Goal: Task Accomplishment & Management: Use online tool/utility

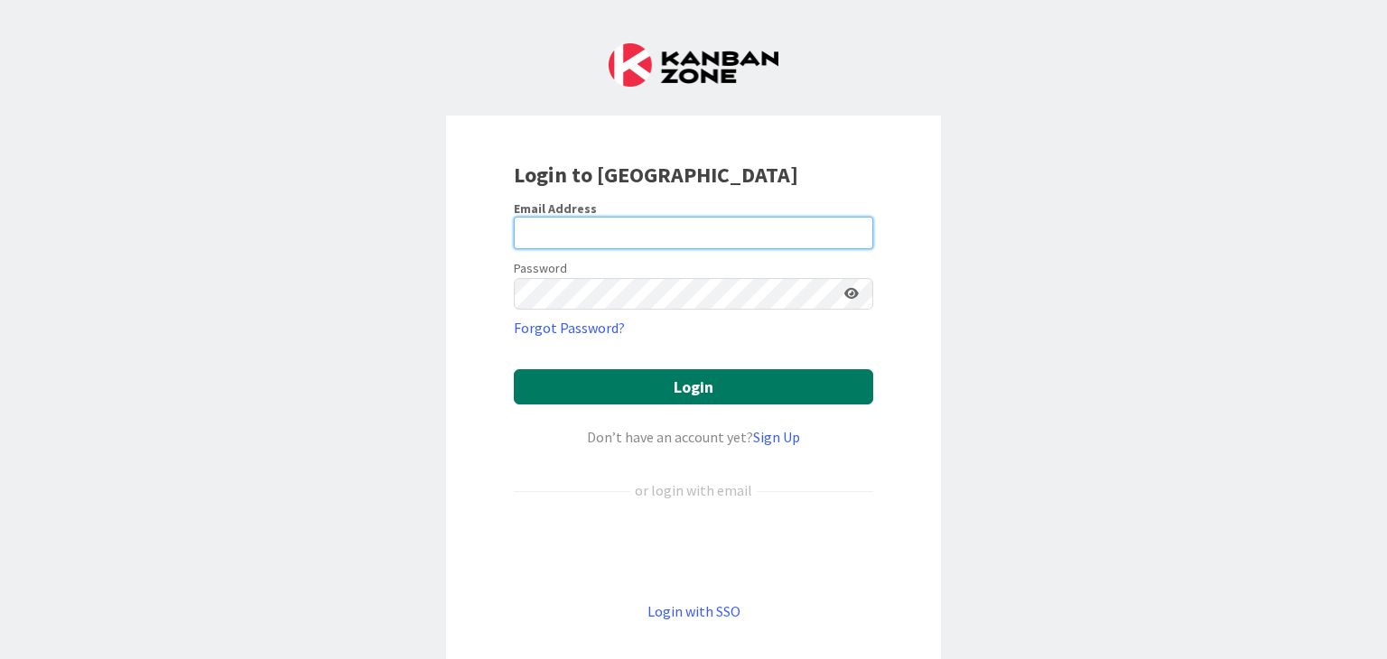
type input "[PERSON_NAME][EMAIL_ADDRESS][DOMAIN_NAME]"
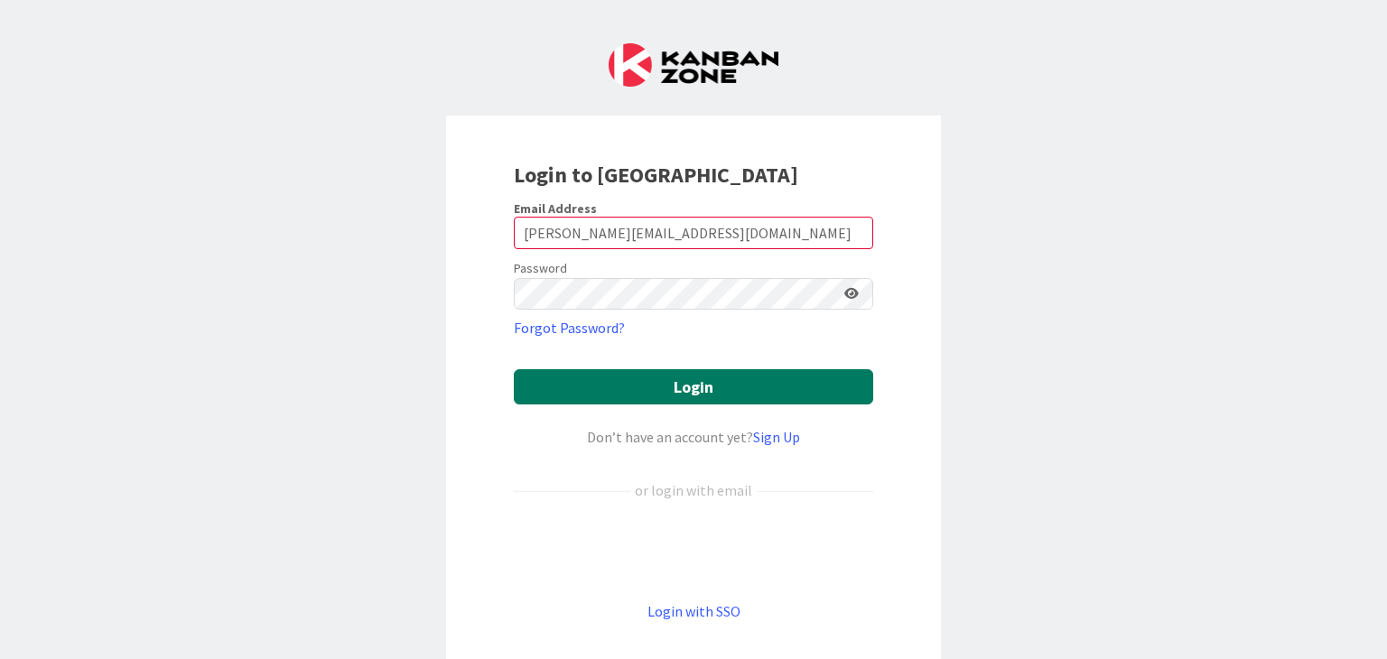
click at [688, 390] on button "Login" at bounding box center [693, 386] width 359 height 35
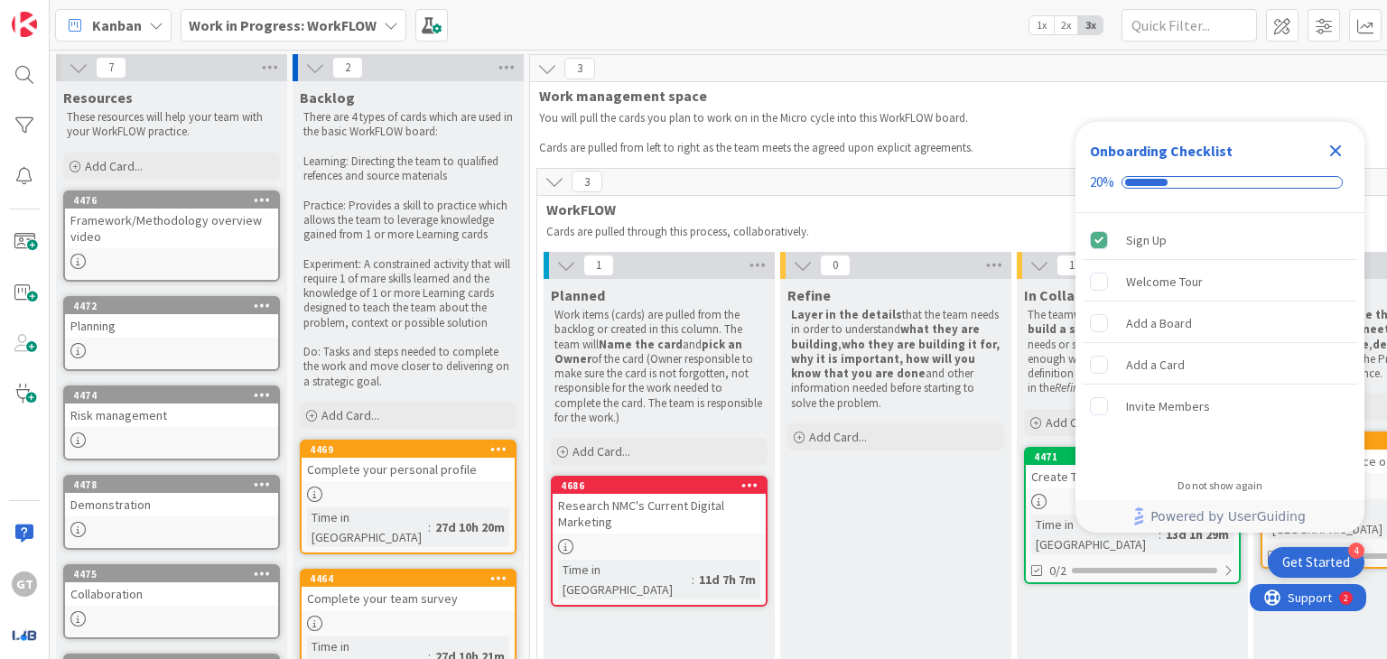
click at [1332, 156] on icon "Close Checklist" at bounding box center [1336, 151] width 22 height 22
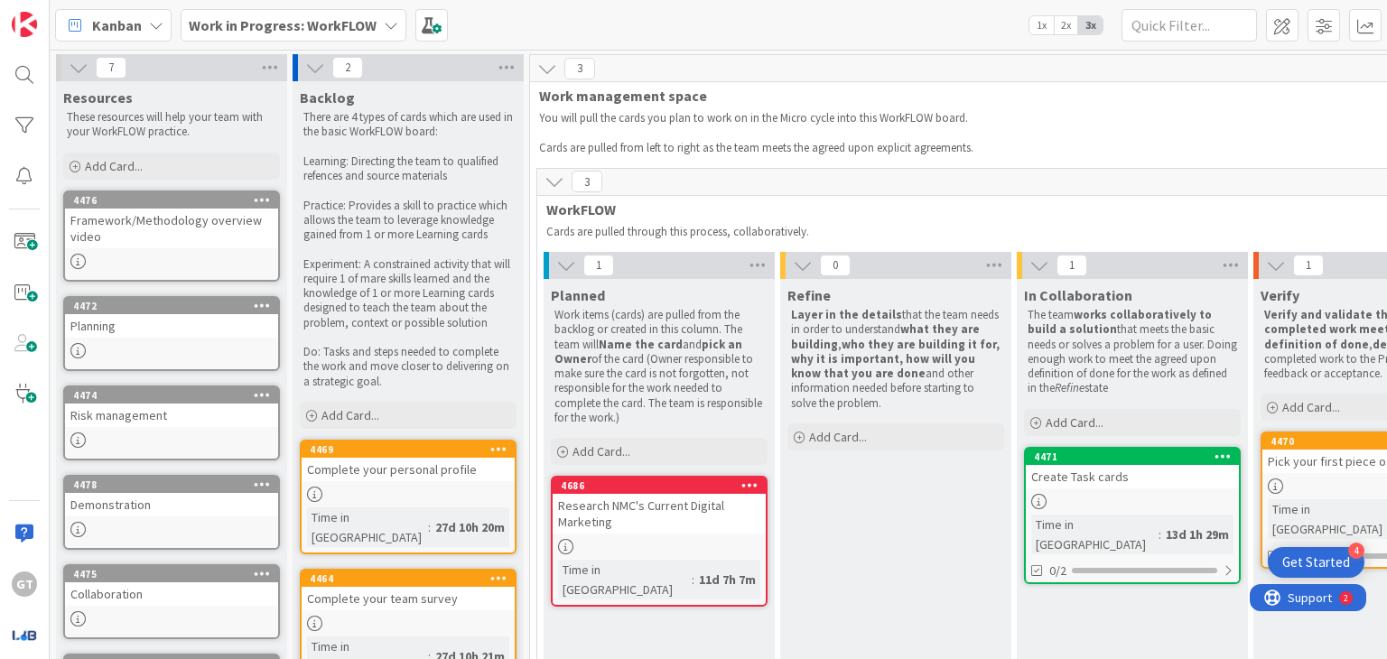
click at [602, 528] on div "Research NMC's Current Digital Marketing" at bounding box center [659, 514] width 213 height 40
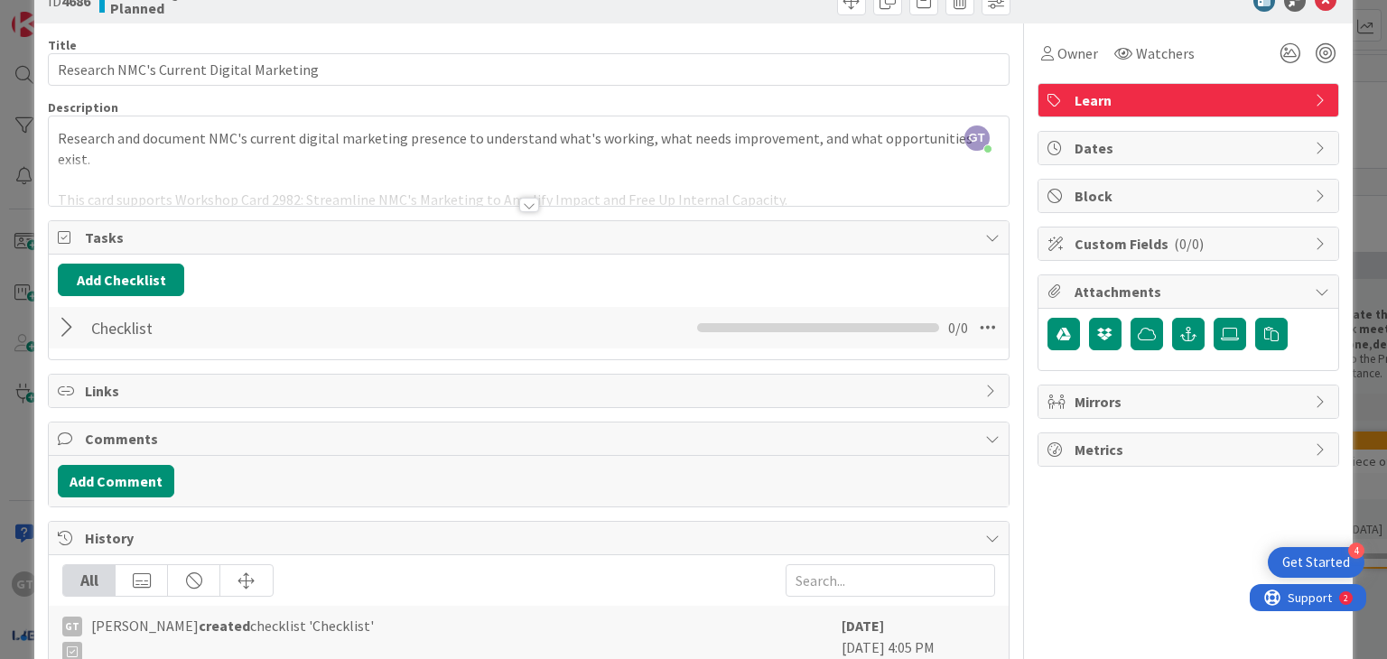
click at [74, 314] on div at bounding box center [69, 328] width 23 height 33
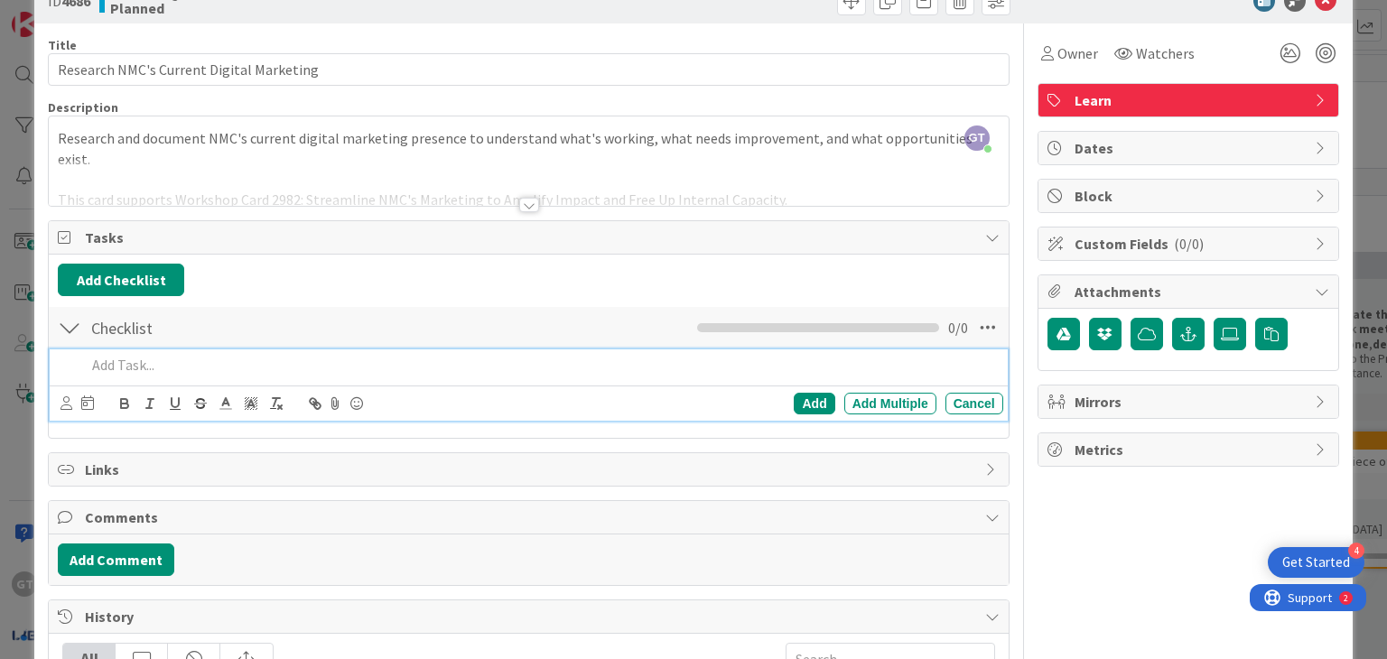
click at [102, 366] on p at bounding box center [540, 365] width 909 height 21
click at [105, 362] on p at bounding box center [540, 365] width 909 height 21
click at [65, 236] on icon at bounding box center [67, 237] width 18 height 14
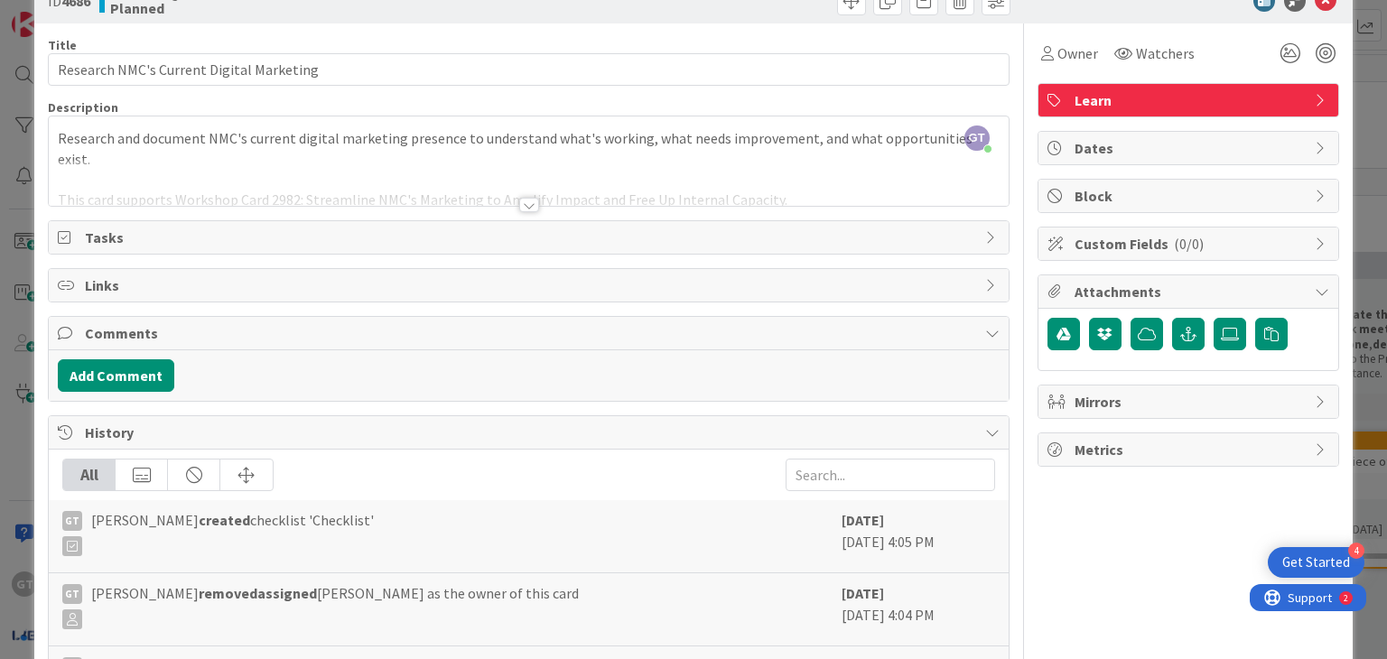
click at [65, 236] on icon at bounding box center [67, 237] width 18 height 14
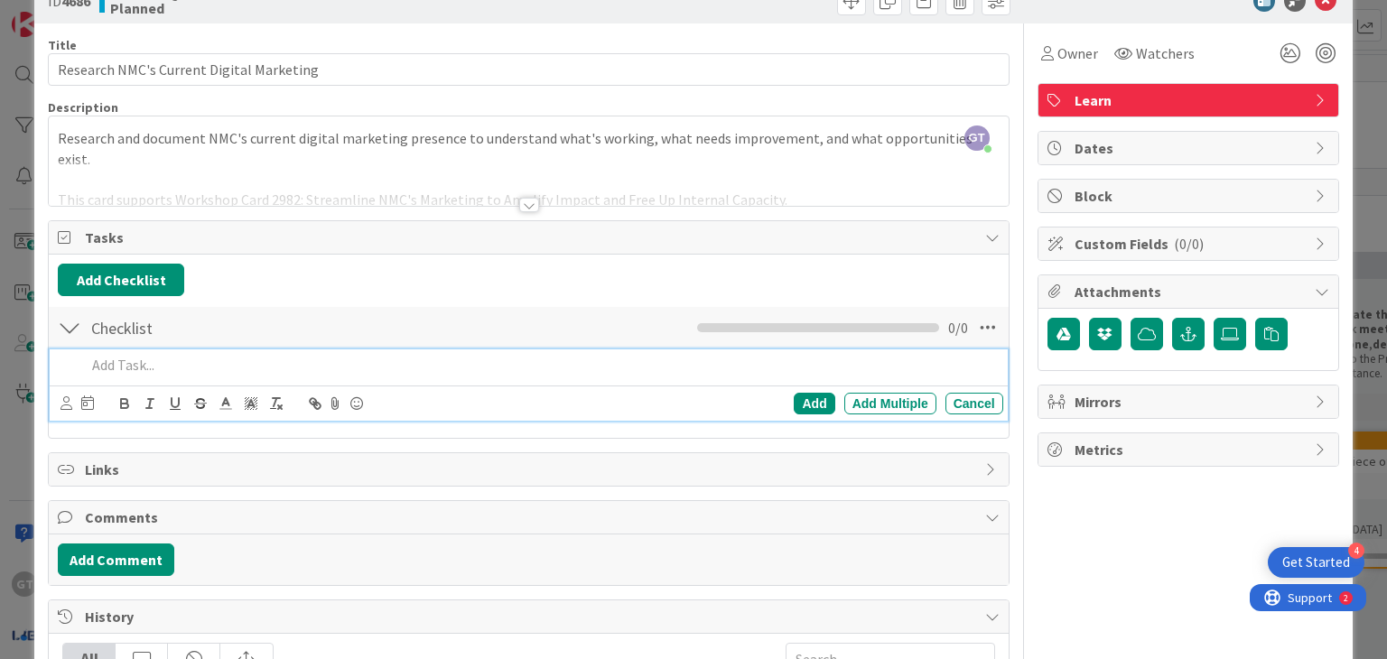
click at [100, 361] on p at bounding box center [540, 365] width 909 height 21
click at [83, 368] on div "Identify target schools for research" at bounding box center [541, 365] width 924 height 32
click at [372, 361] on li "Identify target schools for research" at bounding box center [551, 365] width 888 height 21
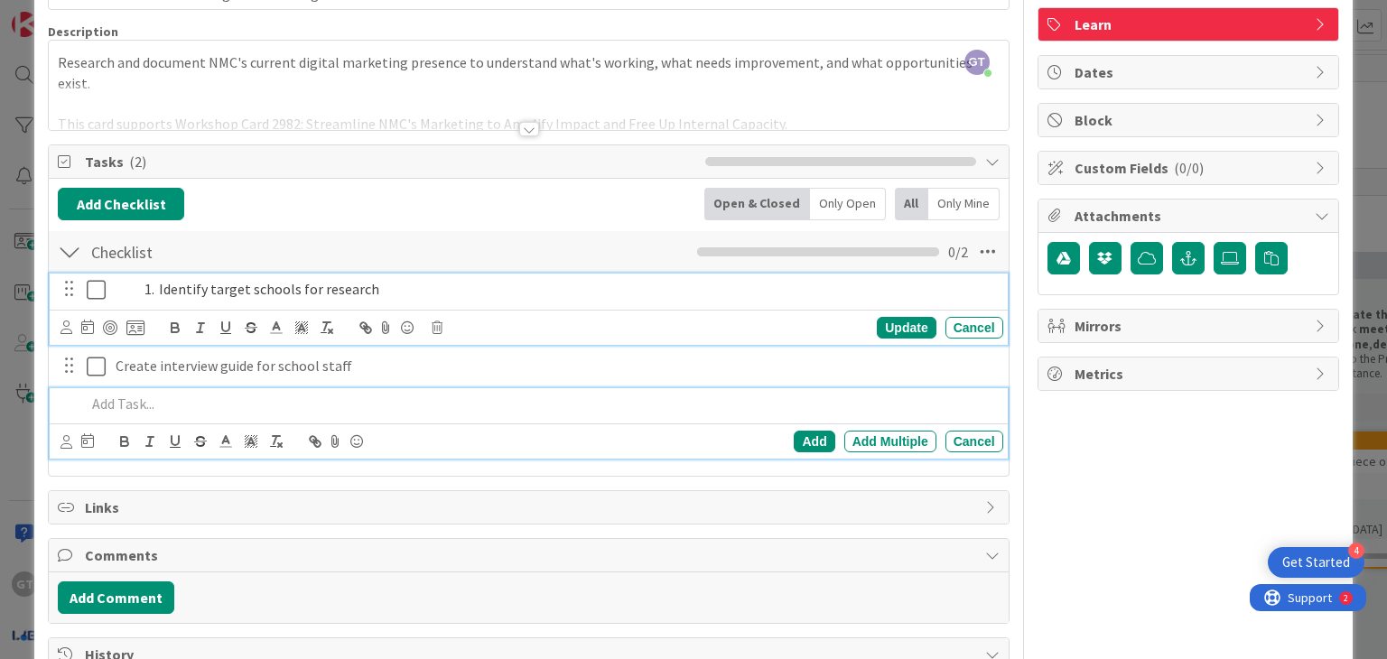
scroll to position [162, 0]
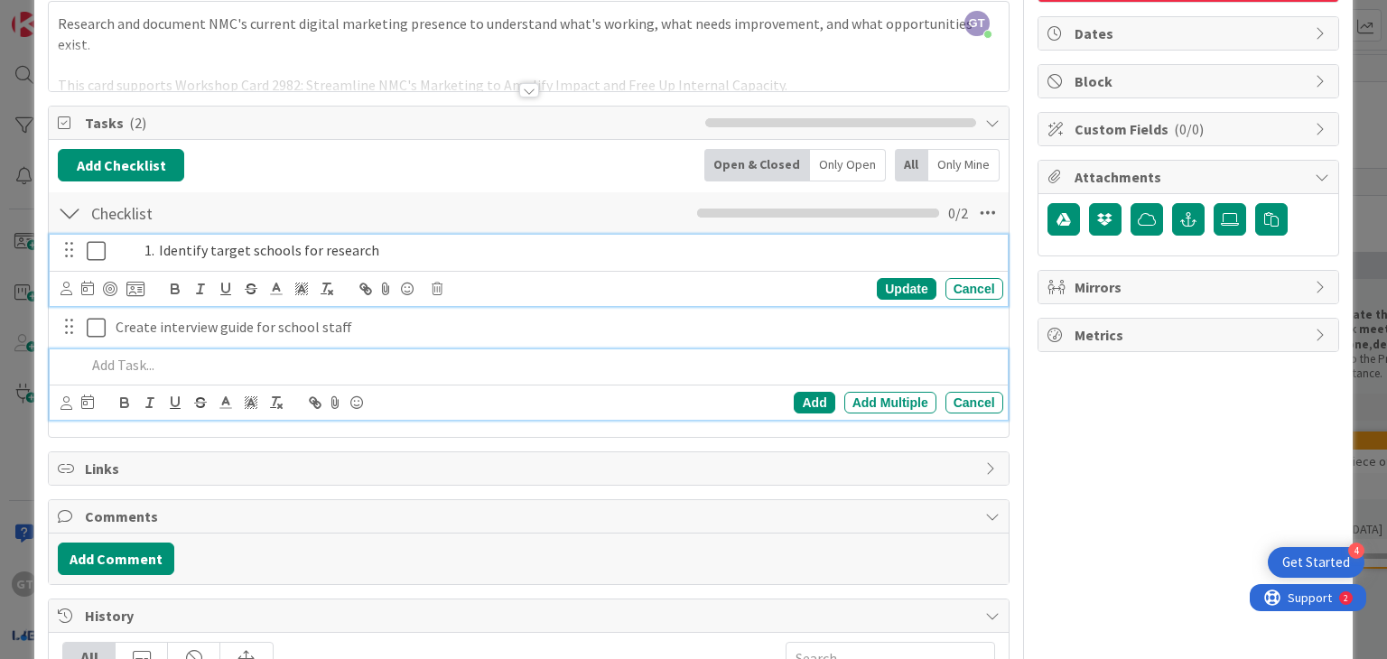
click at [154, 286] on div "Identify target schools for research Update Cancel" at bounding box center [528, 270] width 957 height 71
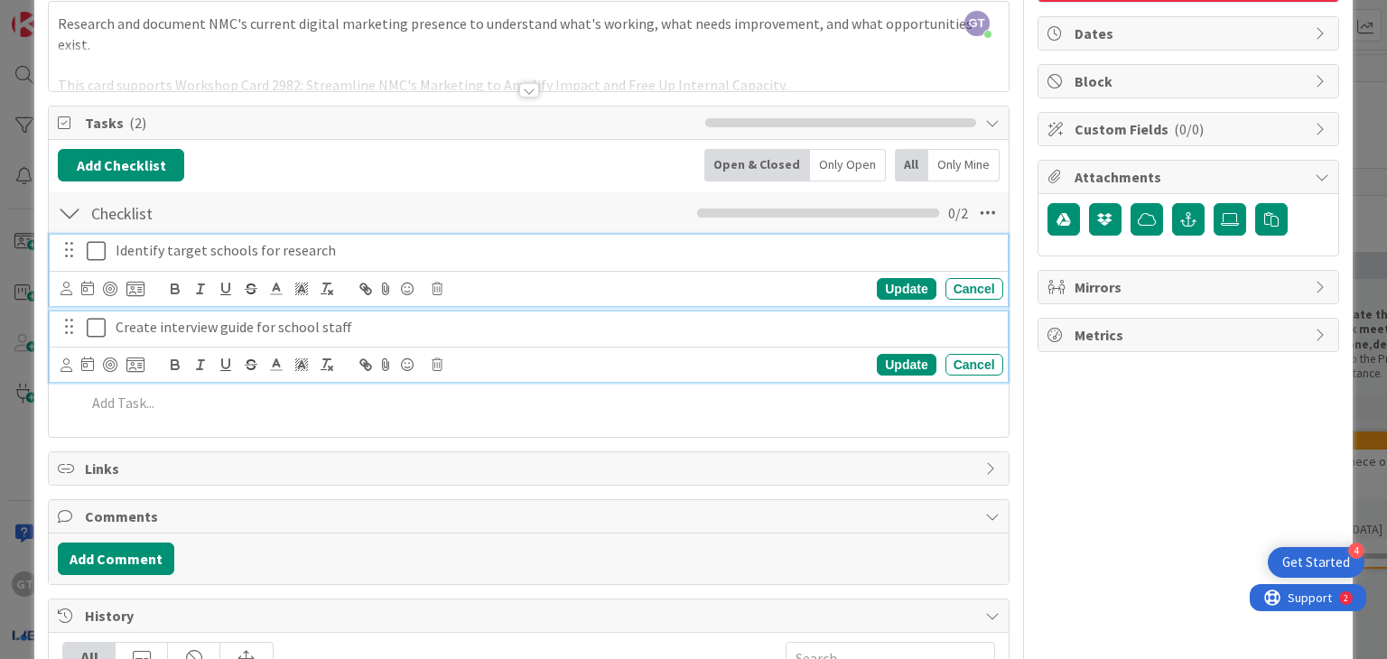
click at [397, 321] on p "Create interview guide for school staff" at bounding box center [556, 327] width 880 height 21
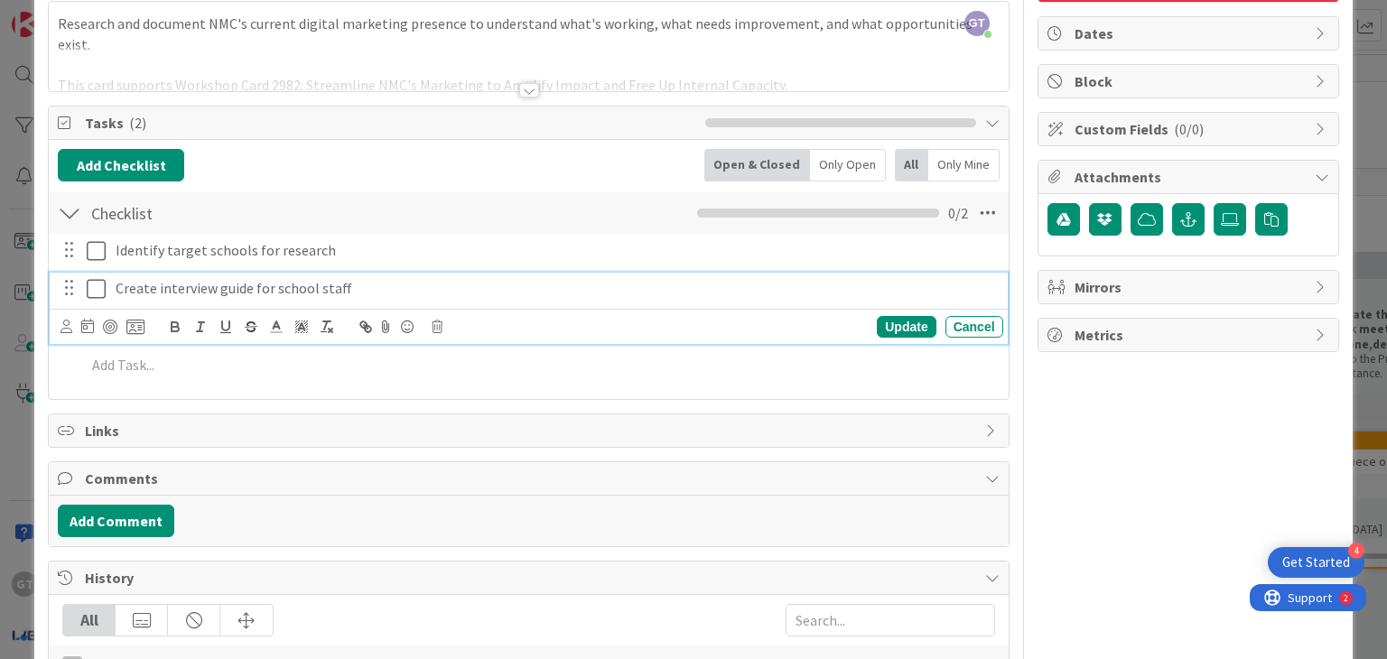
scroll to position [123, 0]
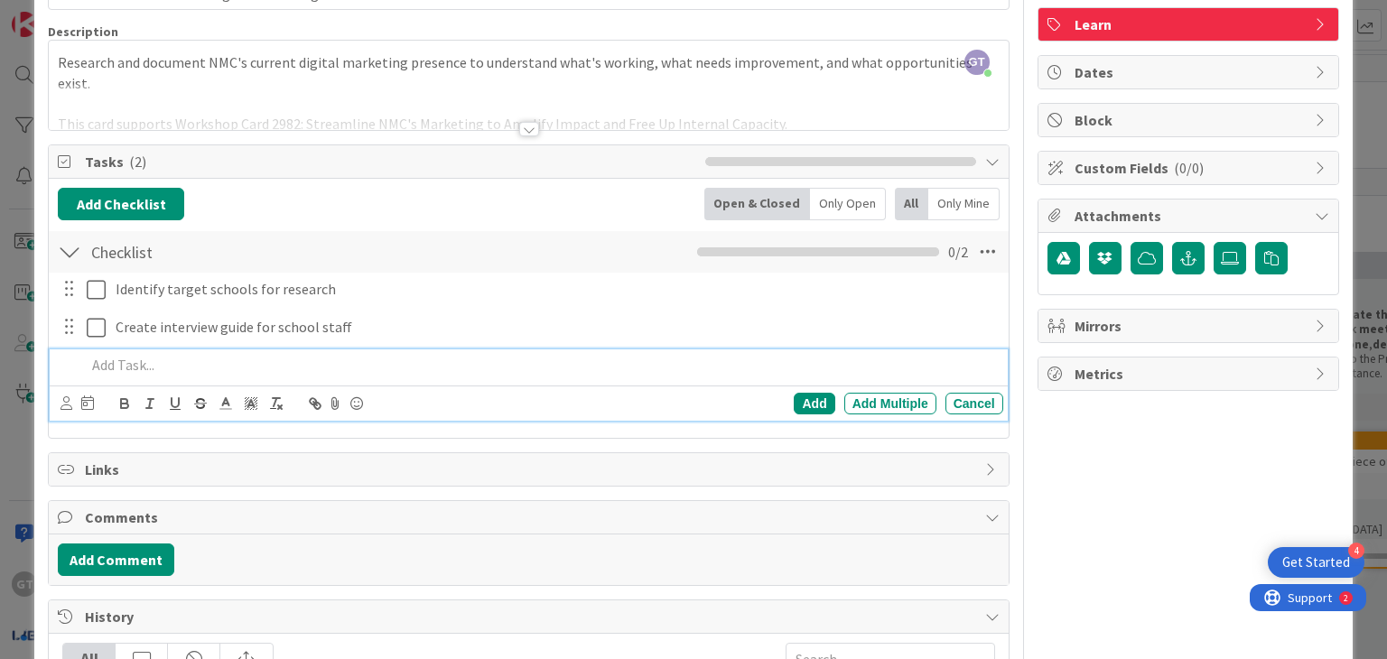
click at [153, 368] on p at bounding box center [540, 365] width 909 height 21
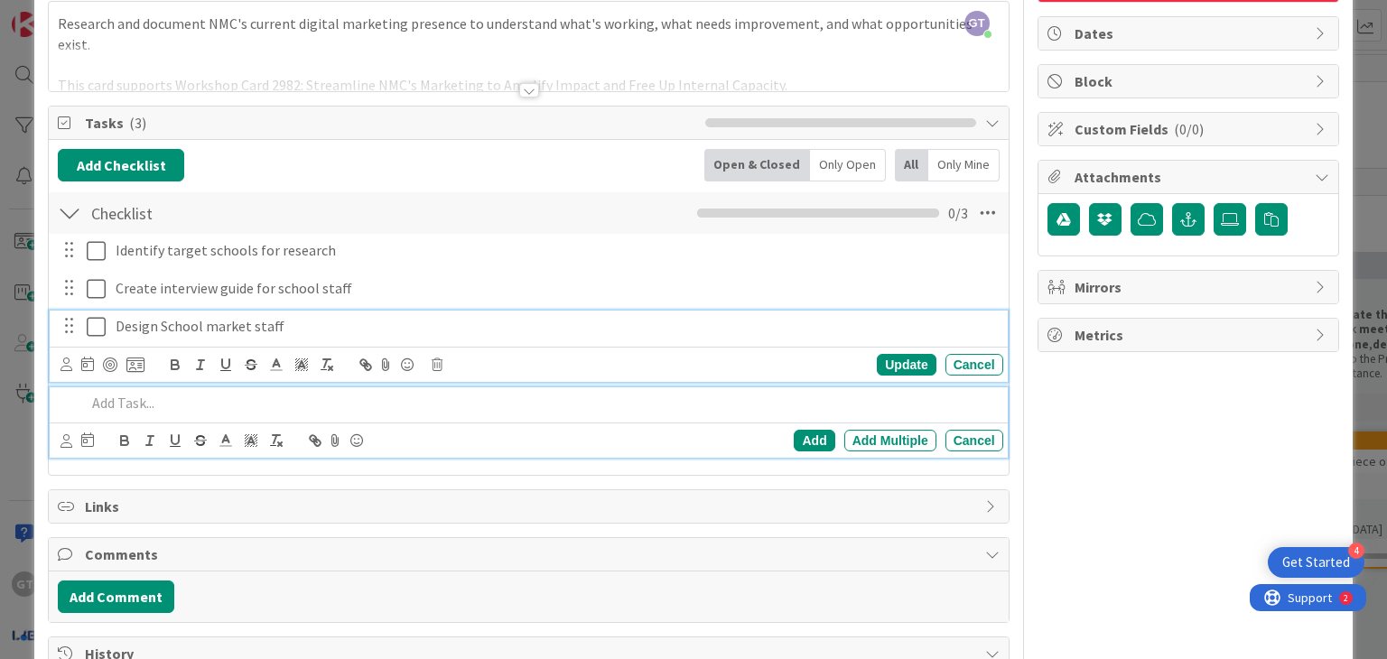
scroll to position [200, 0]
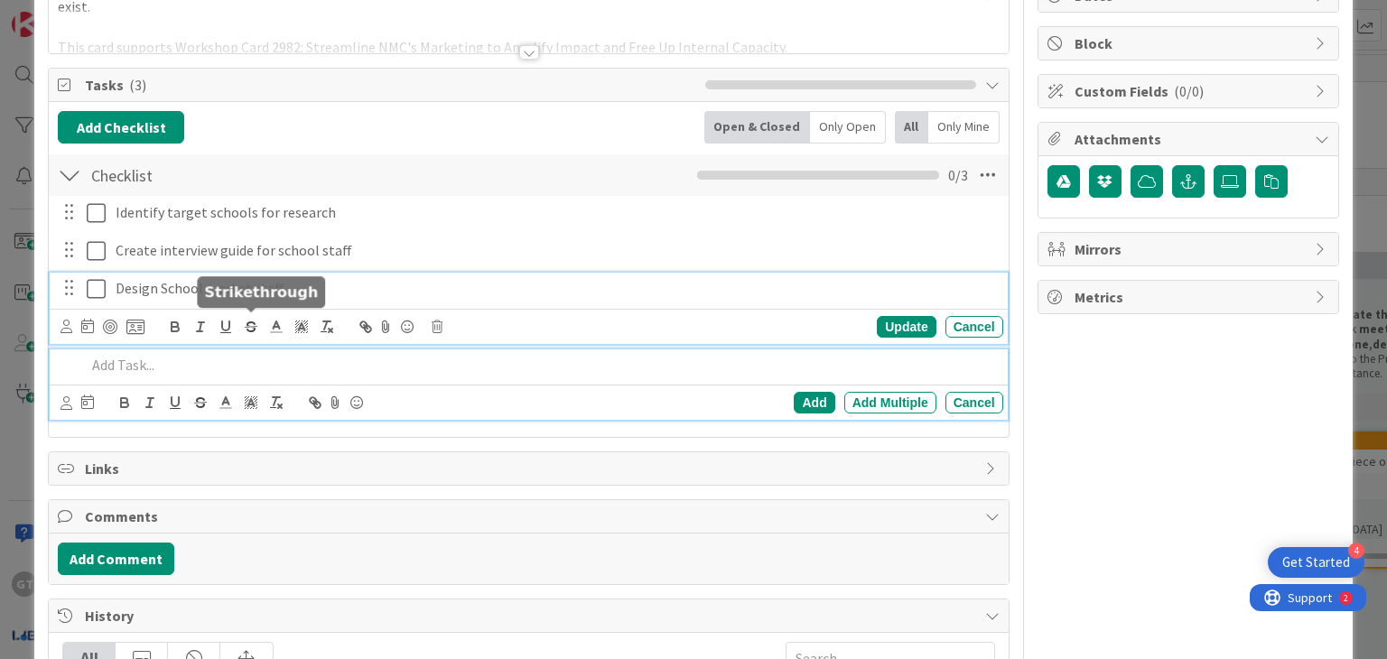
click at [243, 322] on div "Design School market staff Update Cancel" at bounding box center [528, 308] width 957 height 71
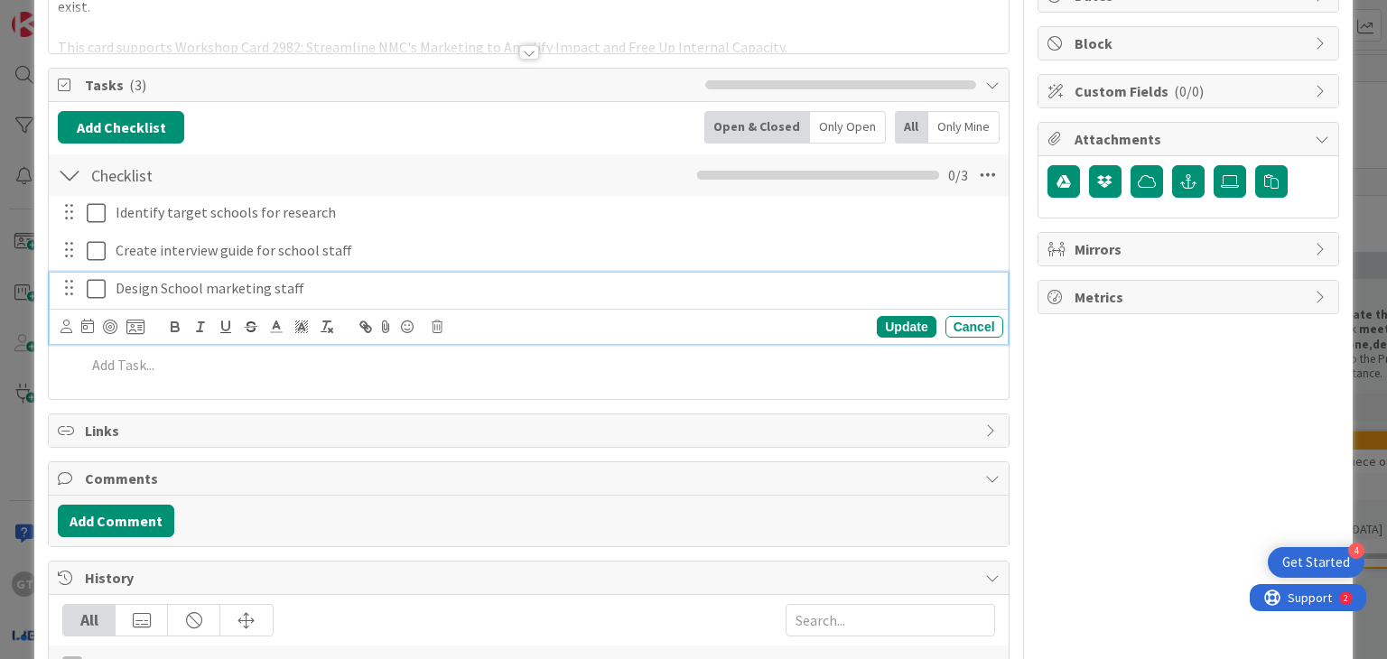
click at [163, 289] on p "Design School marketing staff" at bounding box center [556, 288] width 880 height 21
click at [437, 286] on p "Design school marketing staff" at bounding box center [556, 288] width 880 height 21
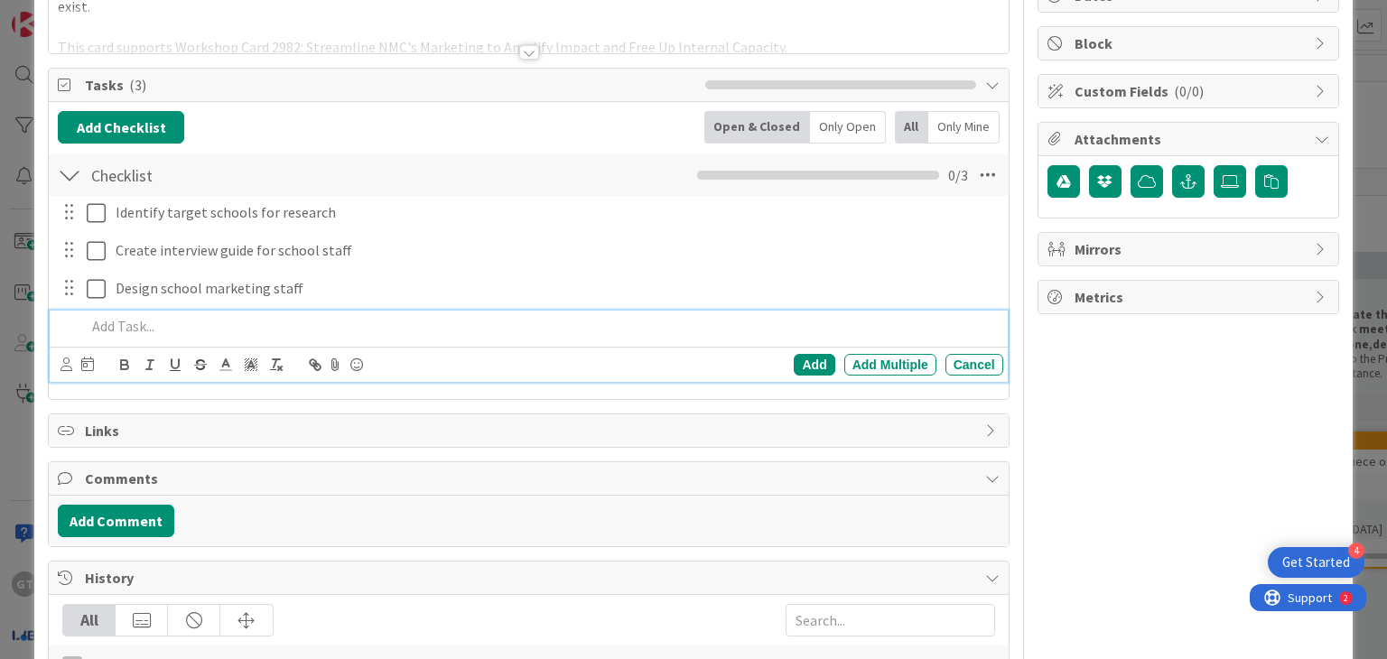
click at [195, 318] on p at bounding box center [540, 326] width 909 height 21
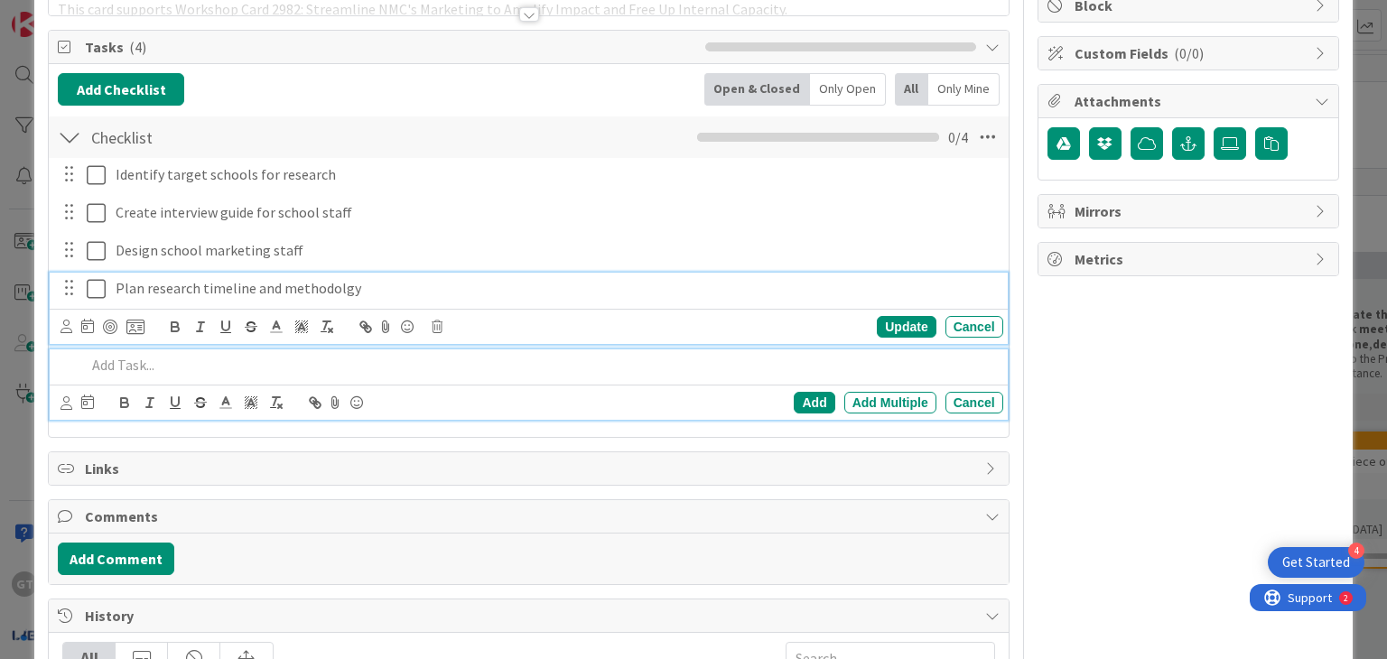
scroll to position [275, 0]
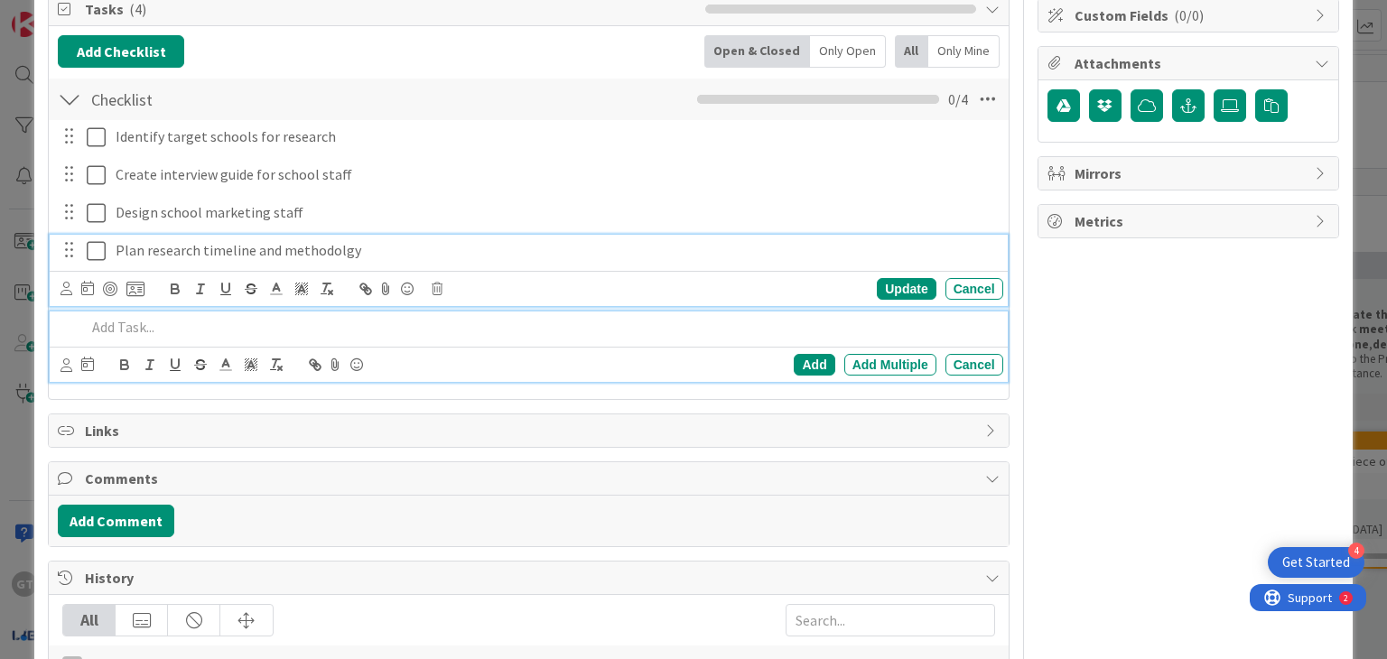
click at [340, 282] on div "Plan research timeline and methodolgy Update Cancel" at bounding box center [528, 270] width 957 height 71
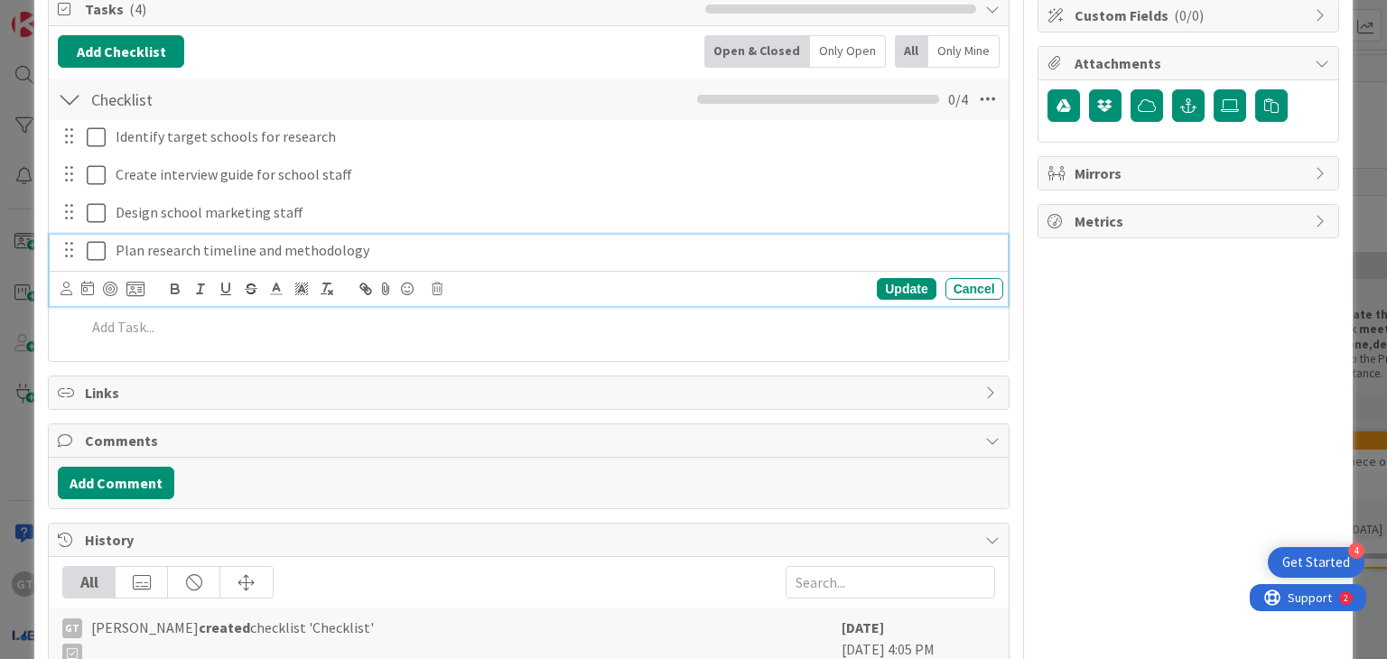
click at [379, 250] on p "Plan research timeline and methodology" at bounding box center [556, 250] width 880 height 21
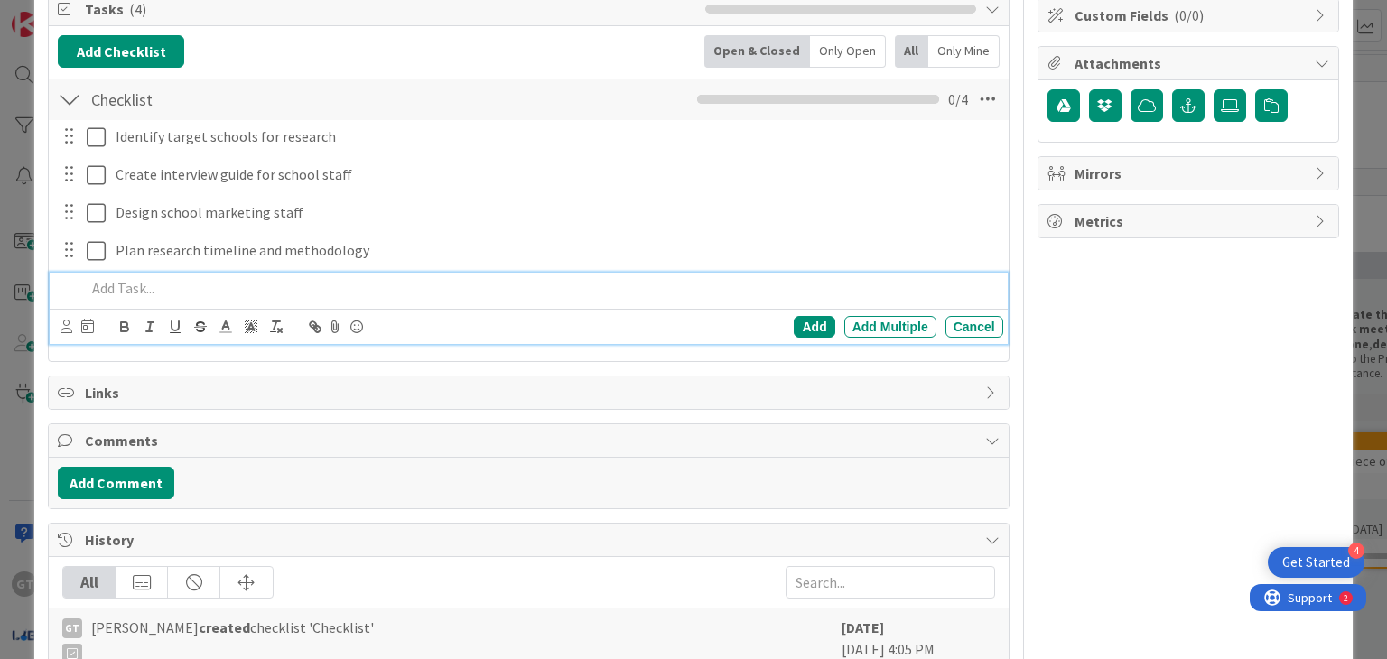
click at [141, 278] on p at bounding box center [540, 288] width 909 height 21
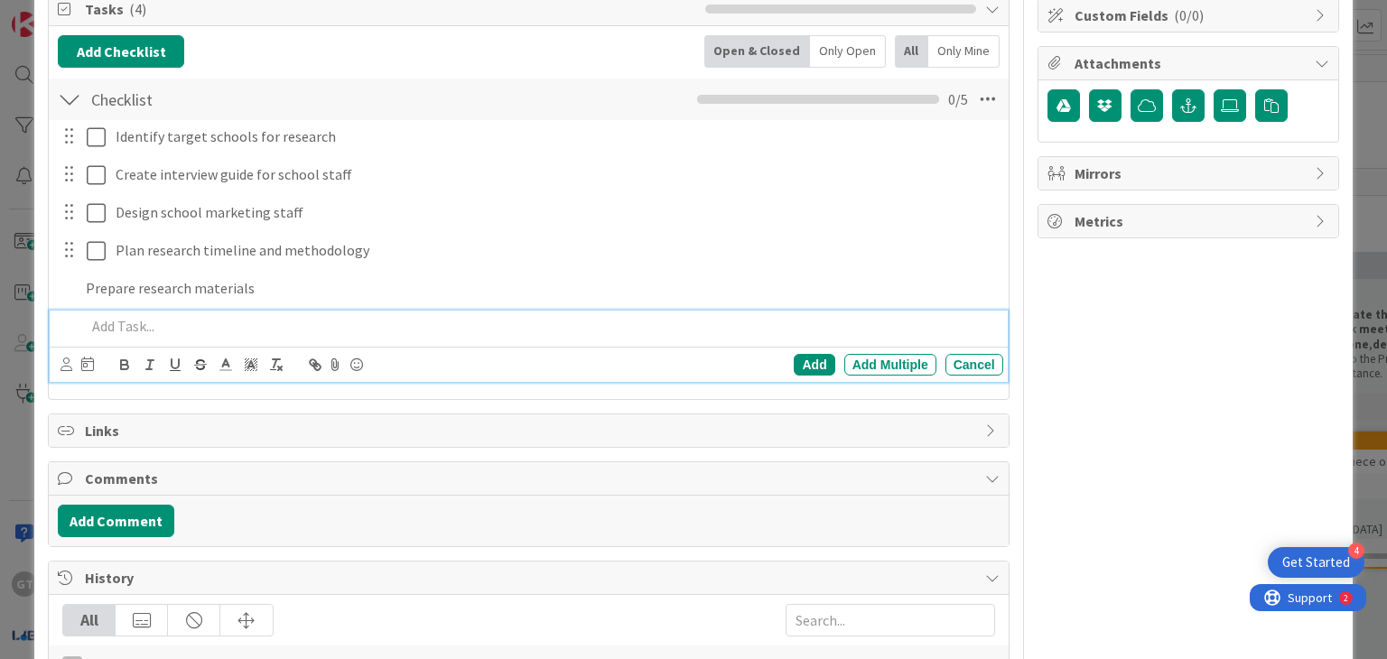
scroll to position [314, 0]
